Goal: Transaction & Acquisition: Register for event/course

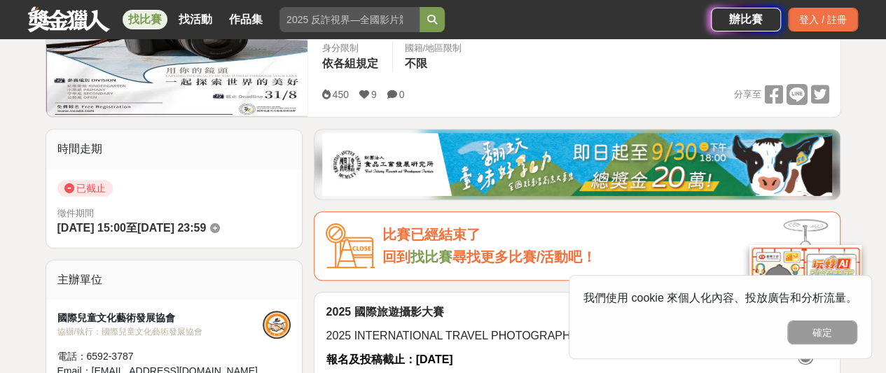
scroll to position [140, 0]
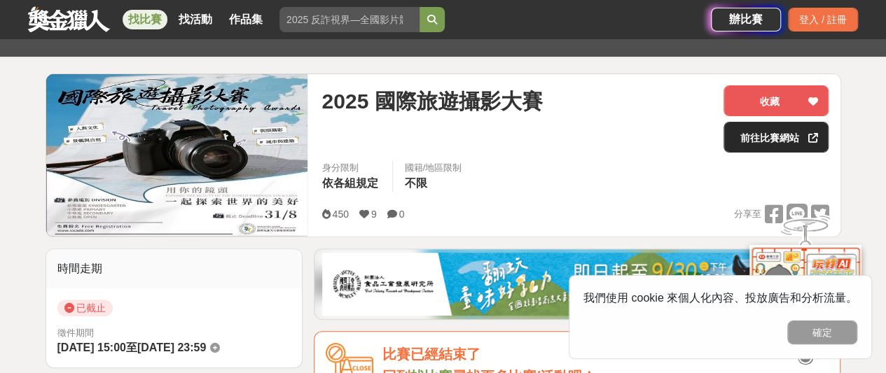
click at [771, 136] on link "前往比賽網站" at bounding box center [775, 137] width 105 height 31
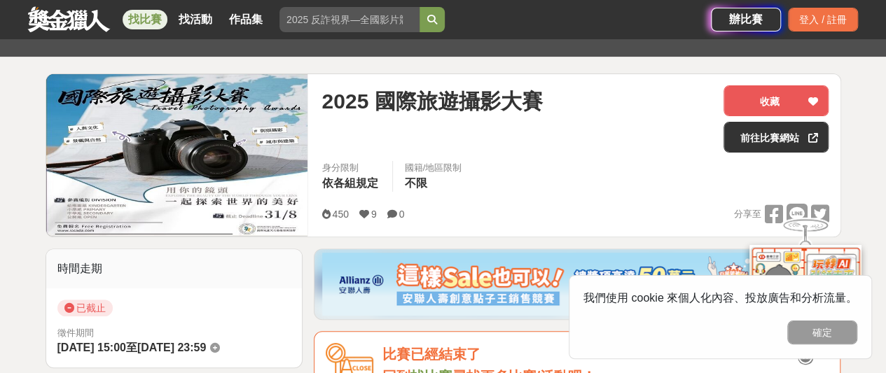
click at [461, 120] on div "2025 國際旅遊攝影大賽" at bounding box center [516, 118] width 391 height 67
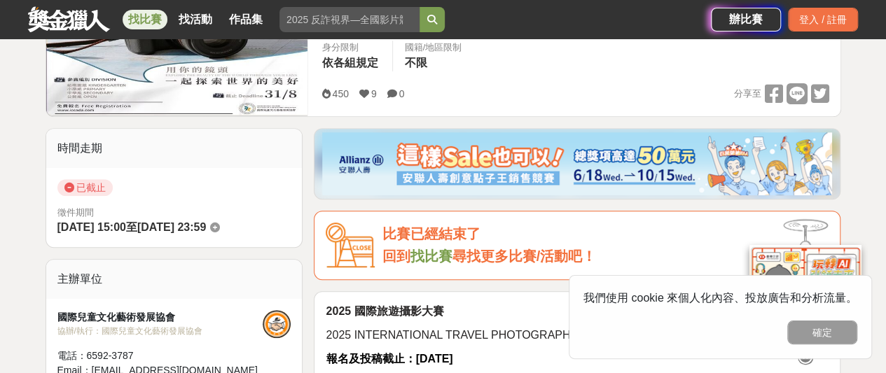
scroll to position [210, 0]
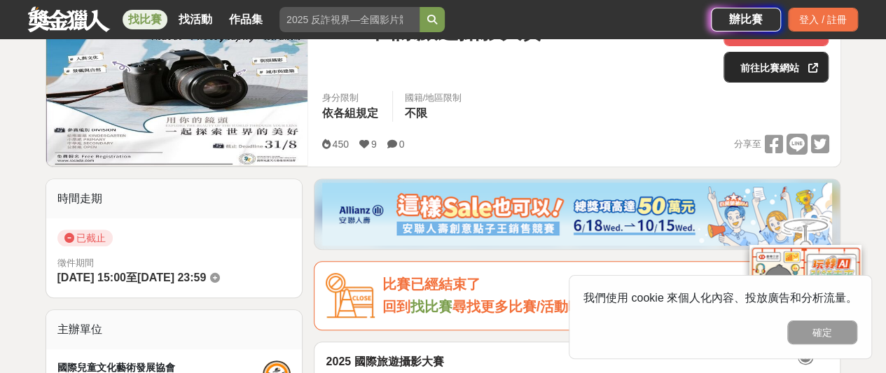
click at [770, 76] on link "前往比賽網站" at bounding box center [775, 67] width 105 height 31
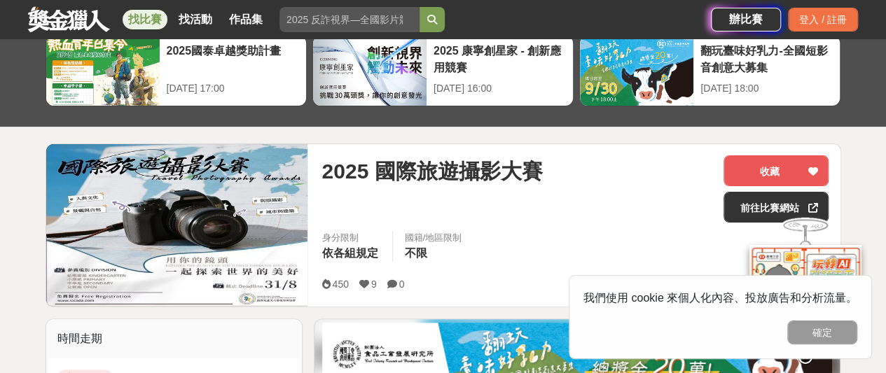
scroll to position [140, 0]
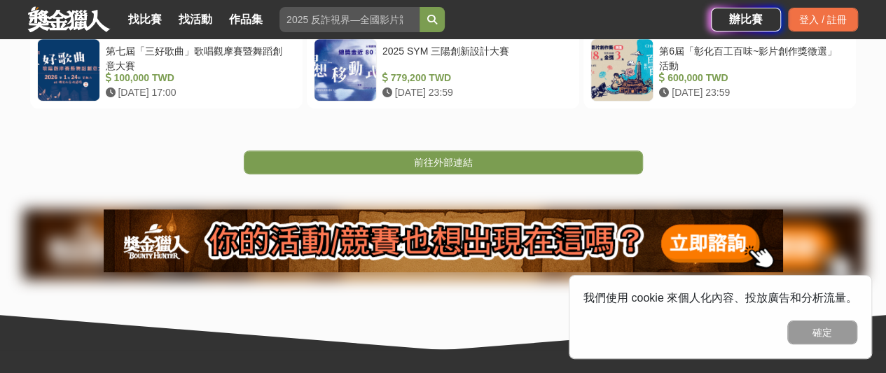
scroll to position [350, 0]
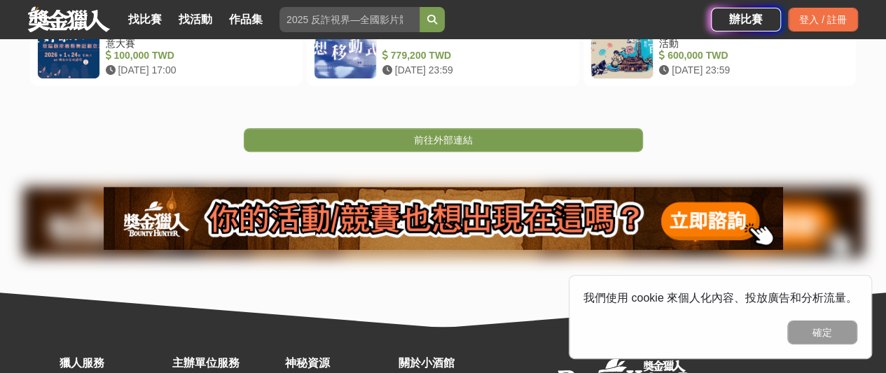
click at [361, 299] on div "提醒您，您即將連結至獎金獵人以外的網頁。此網頁可能隱藏木馬病毒程式；同時，為確保您的個人資料安全性，若該網頁需要您填寫個人資料，請留意是否為釣魚網頁。 第七屆…" at bounding box center [443, 23] width 886 height 608
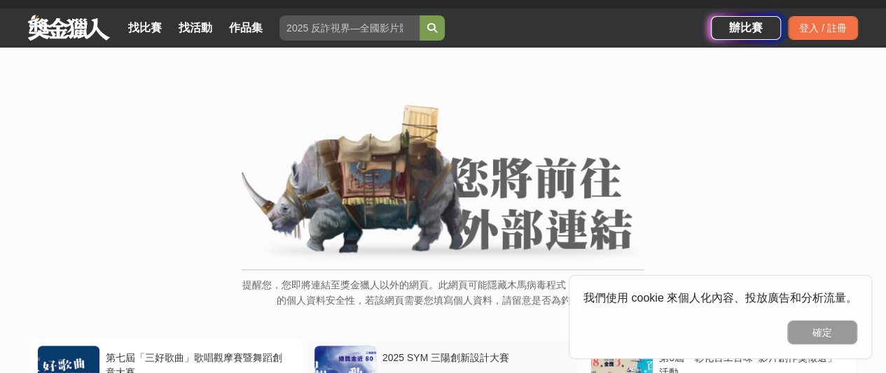
scroll to position [0, 0]
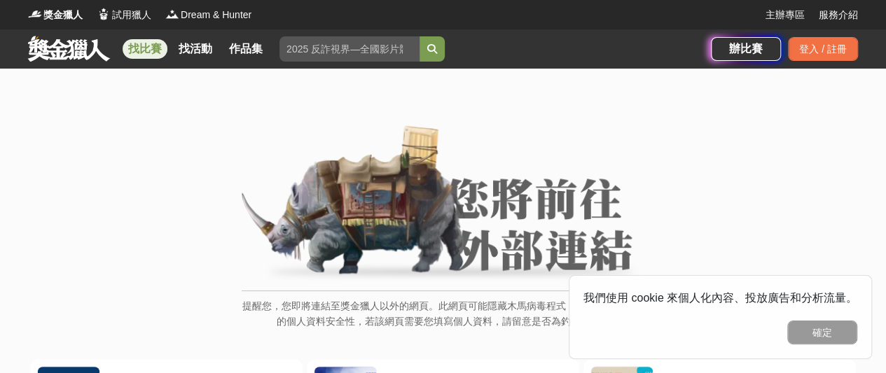
click at [140, 48] on link "找比賽" at bounding box center [145, 49] width 45 height 20
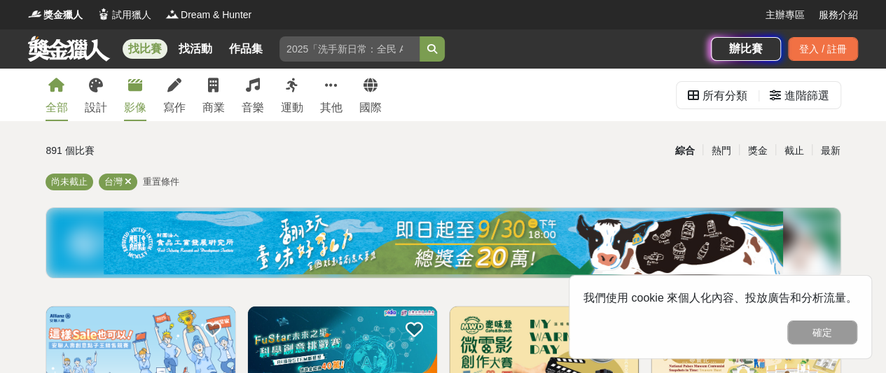
click at [136, 108] on div "影像" at bounding box center [135, 107] width 22 height 17
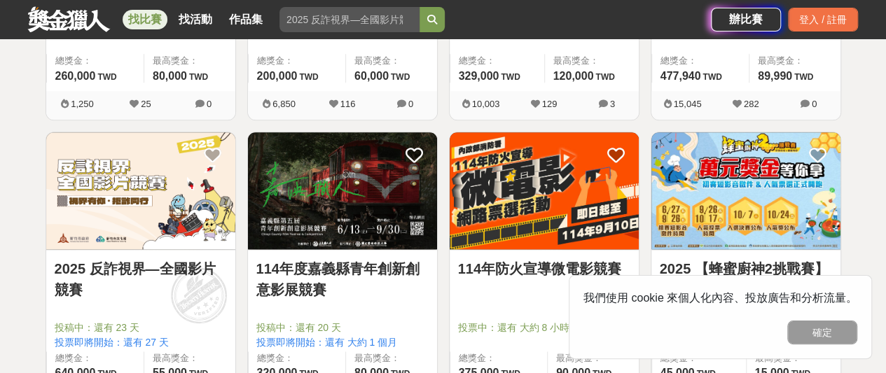
scroll to position [770, 0]
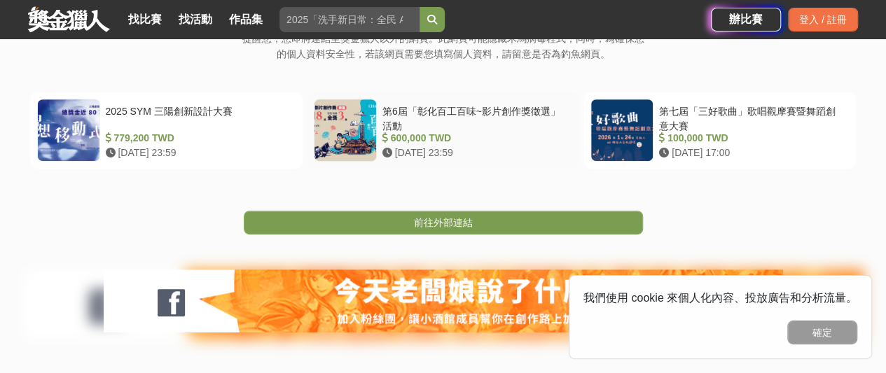
scroll to position [280, 0]
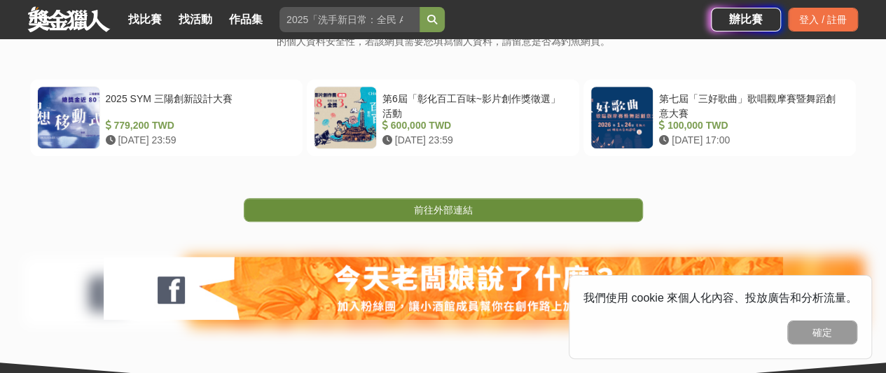
click at [402, 209] on link "前往外部連結" at bounding box center [443, 210] width 399 height 24
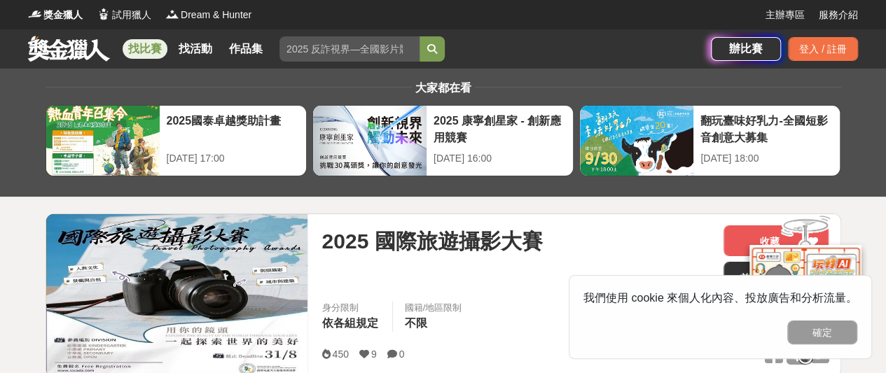
scroll to position [140, 0]
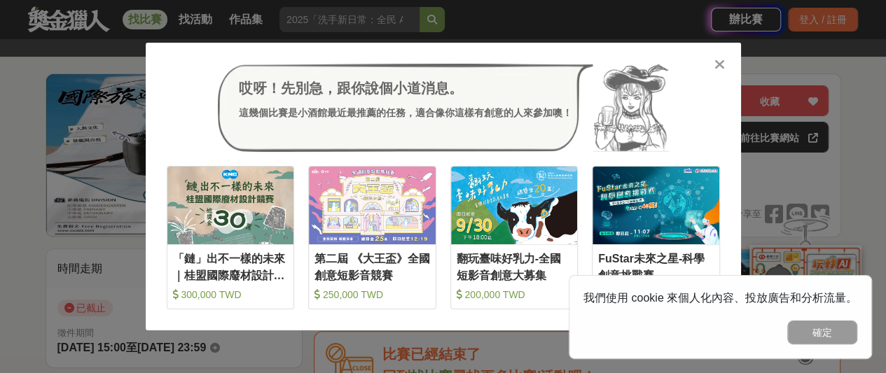
click at [491, 292] on div "200,000 TWD" at bounding box center [514, 295] width 116 height 14
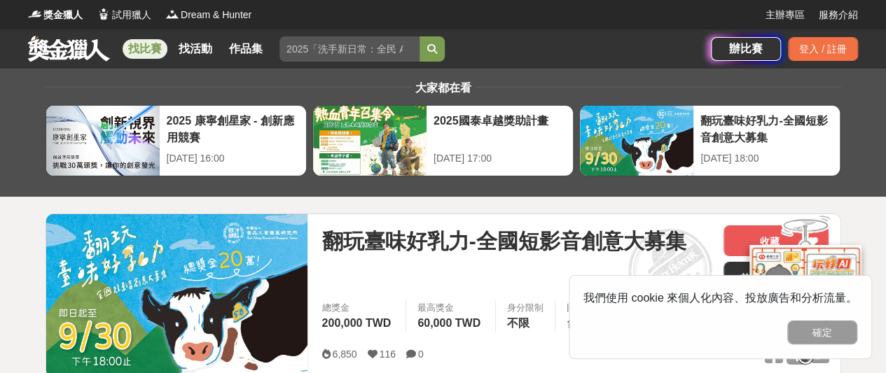
click at [491, 292] on div "翻玩臺味好乳力-全國短影音創意大募集 收藏 前往比賽網站" at bounding box center [574, 263] width 507 height 76
click at [491, 293] on div "翻玩臺味好乳力-全國短影音創意大募集 收藏 前往比賽網站" at bounding box center [574, 263] width 507 height 76
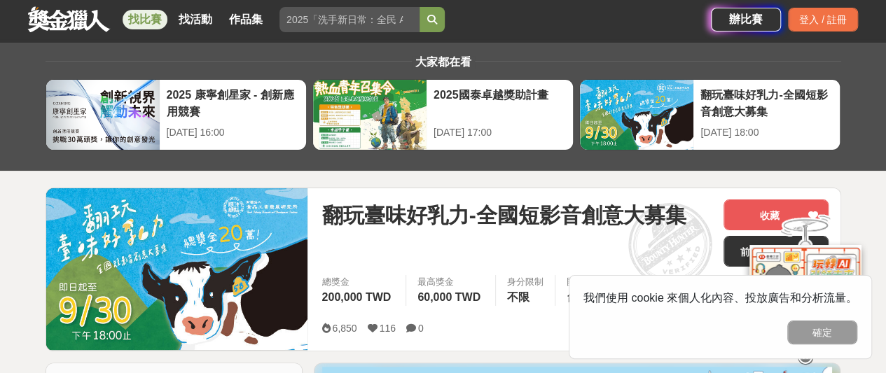
scroll to position [326, 0]
